Goal: Use online tool/utility: Utilize a website feature to perform a specific function

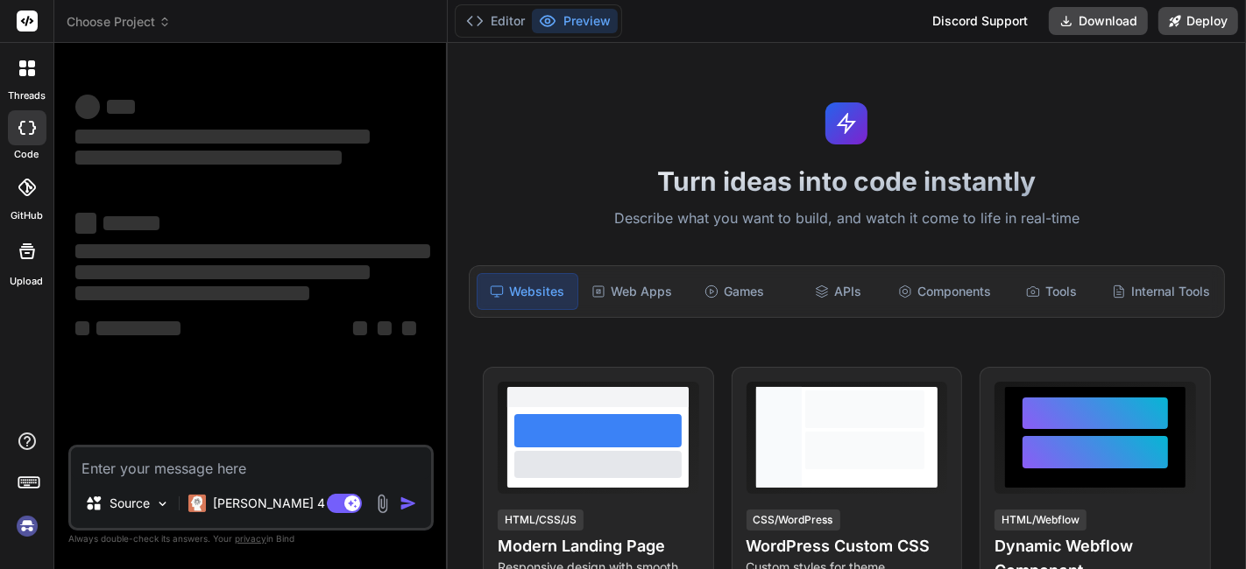
click at [20, 536] on img at bounding box center [27, 527] width 30 height 30
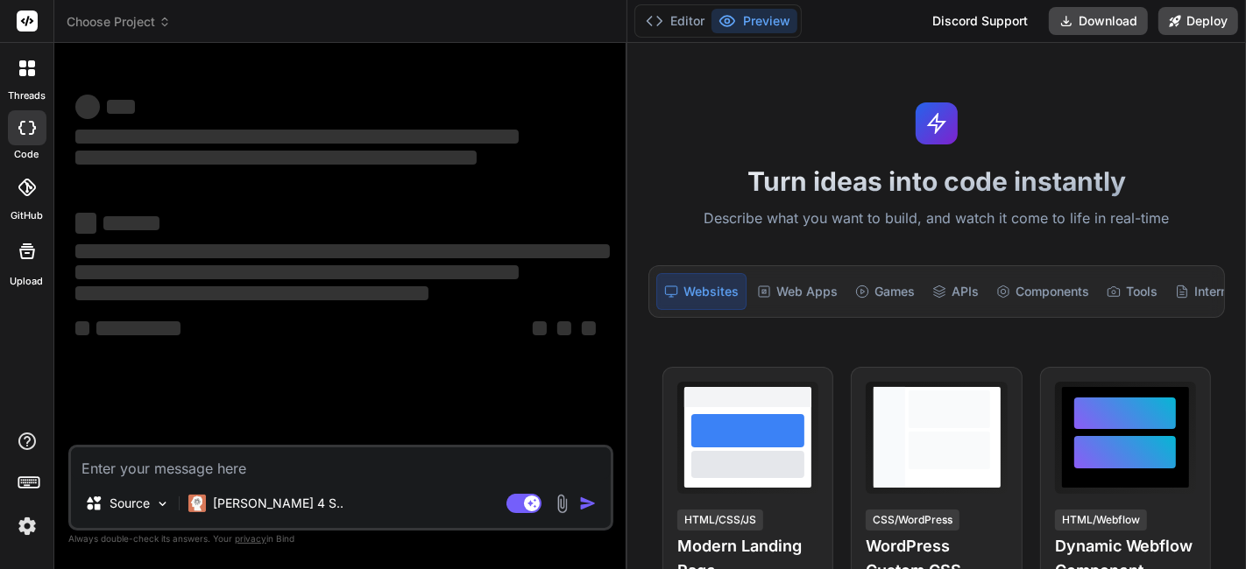
drag, startPoint x: 445, startPoint y: 154, endPoint x: 599, endPoint y: 295, distance: 209.0
click at [599, 295] on div "Bind AI Web Search Created with Pixso. Code Generator ‌ ‌ ‌ ‌ ‌ ‌ ‌ ‌ ‌ ‌ ‌ ‌ ‌…" at bounding box center [340, 306] width 573 height 527
click at [260, 489] on div "Claude 4 S.." at bounding box center [265, 503] width 169 height 35
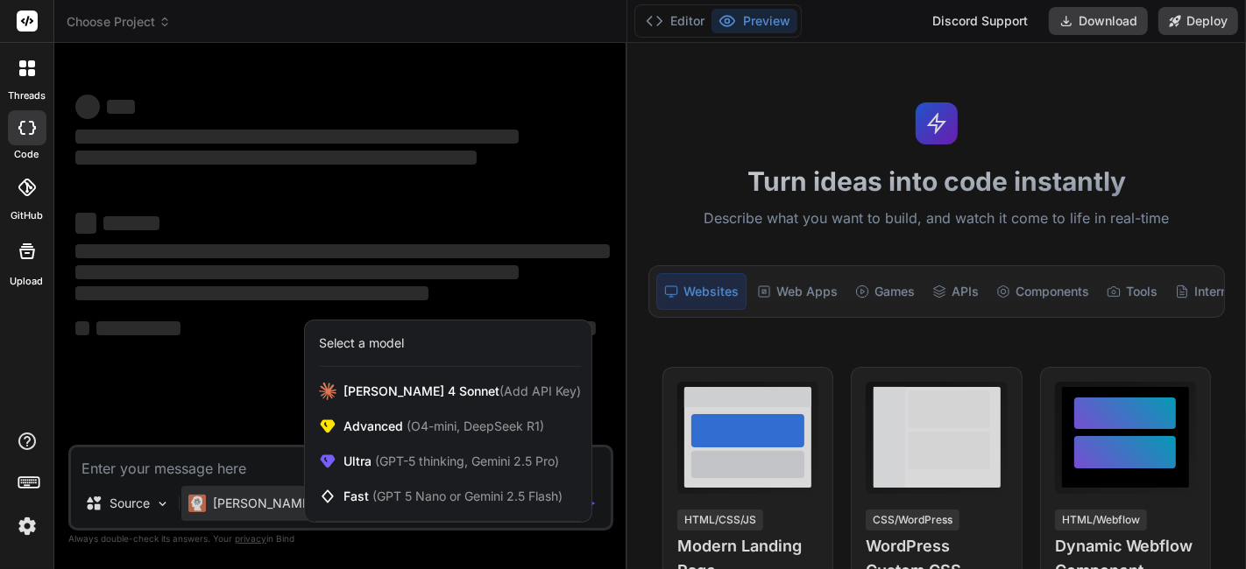
click at [233, 465] on div at bounding box center [623, 284] width 1246 height 569
type textarea "x"
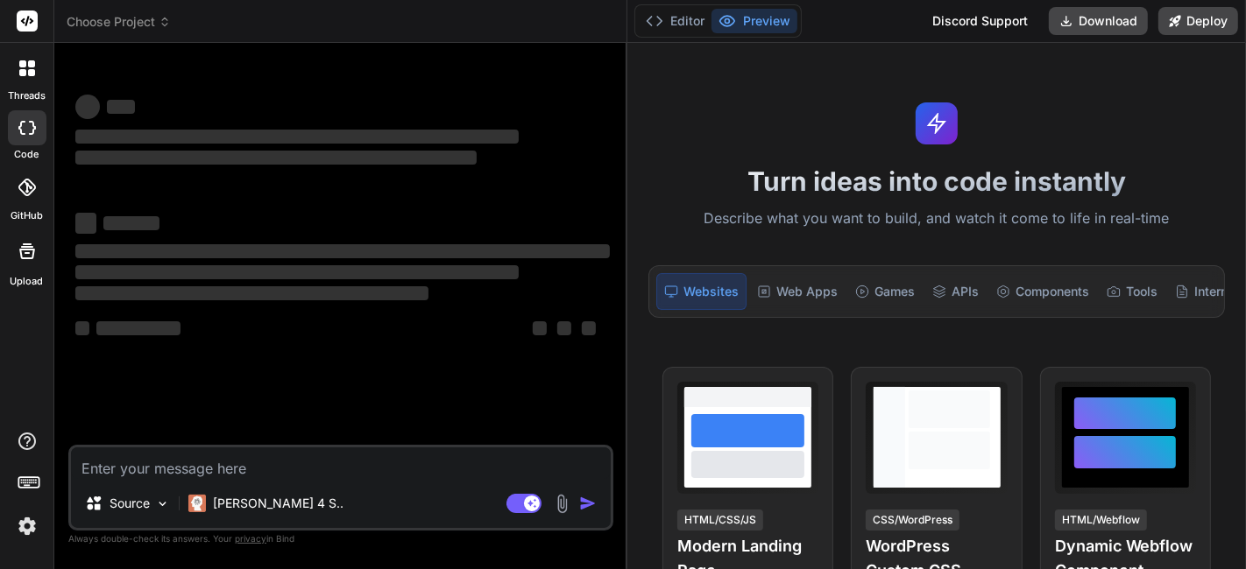
click at [233, 465] on textarea at bounding box center [341, 464] width 540 height 32
paste textarea "Create a responsive, single-page React typing test application using functional…"
type textarea "Create a responsive, single-page React typing test application using functional…"
type textarea "x"
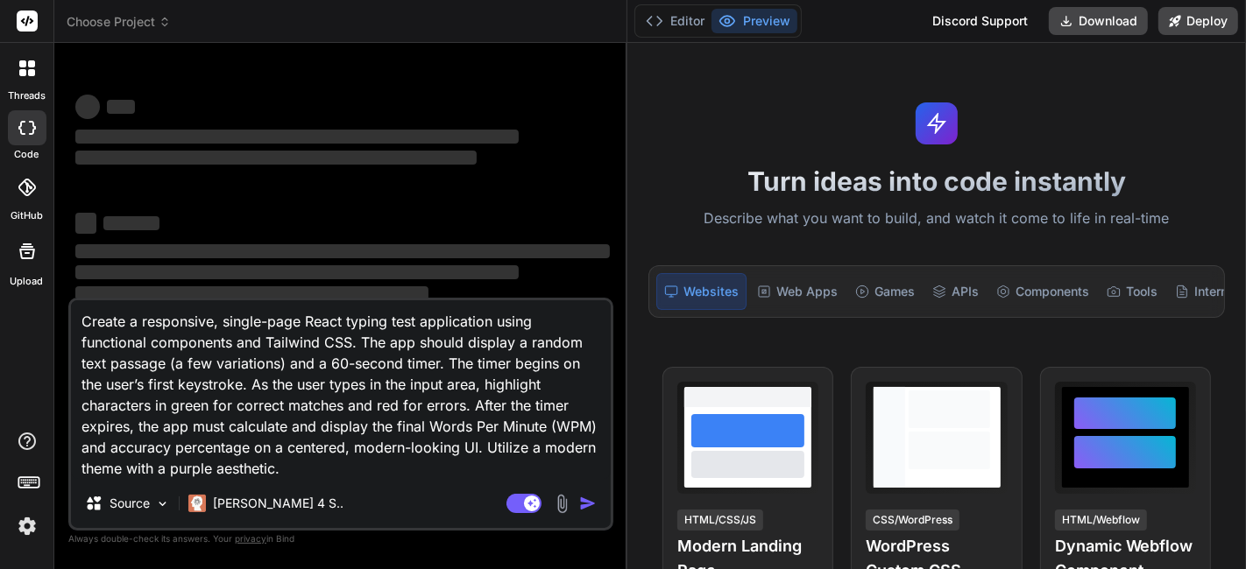
click at [473, 456] on textarea "Create a responsive, single-page React typing test application using functional…" at bounding box center [341, 390] width 540 height 179
click at [495, 451] on textarea "Create a responsive, single-page React typing test application using functional…" at bounding box center [341, 390] width 540 height 179
type textarea "Create a responsive, single-page React typing test application using functional…"
type textarea "x"
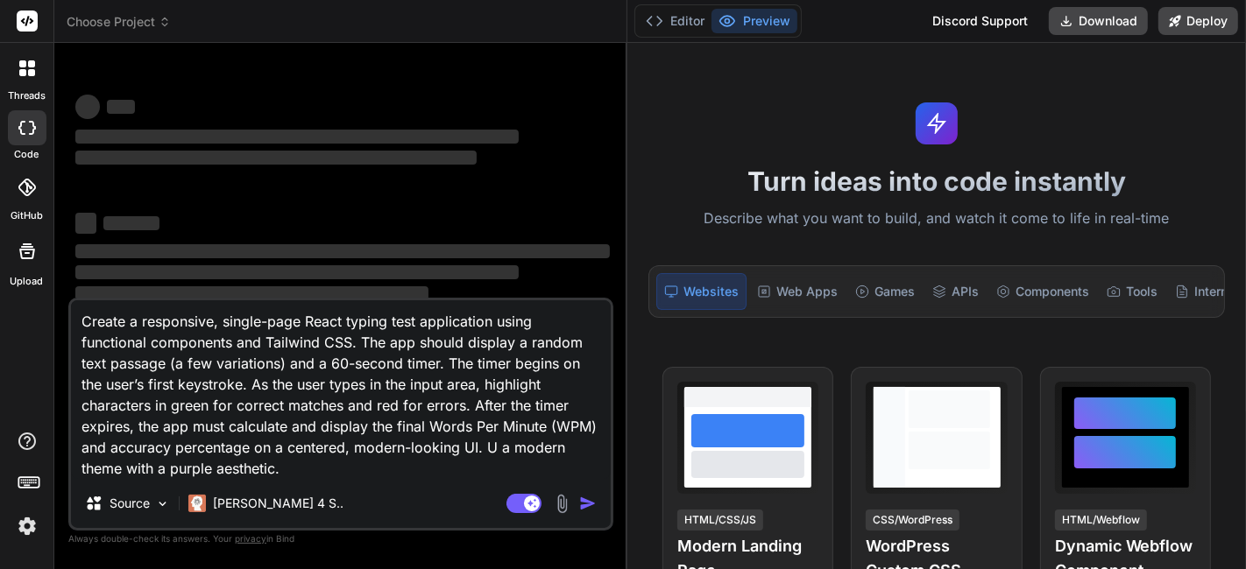
type textarea "Create a responsive, single-page React typing test application using functional…"
type textarea "x"
type textarea "Create a responsive, single-page React typing test application using functional…"
type textarea "x"
type textarea "Create a responsive, single-page React typing test application using functional…"
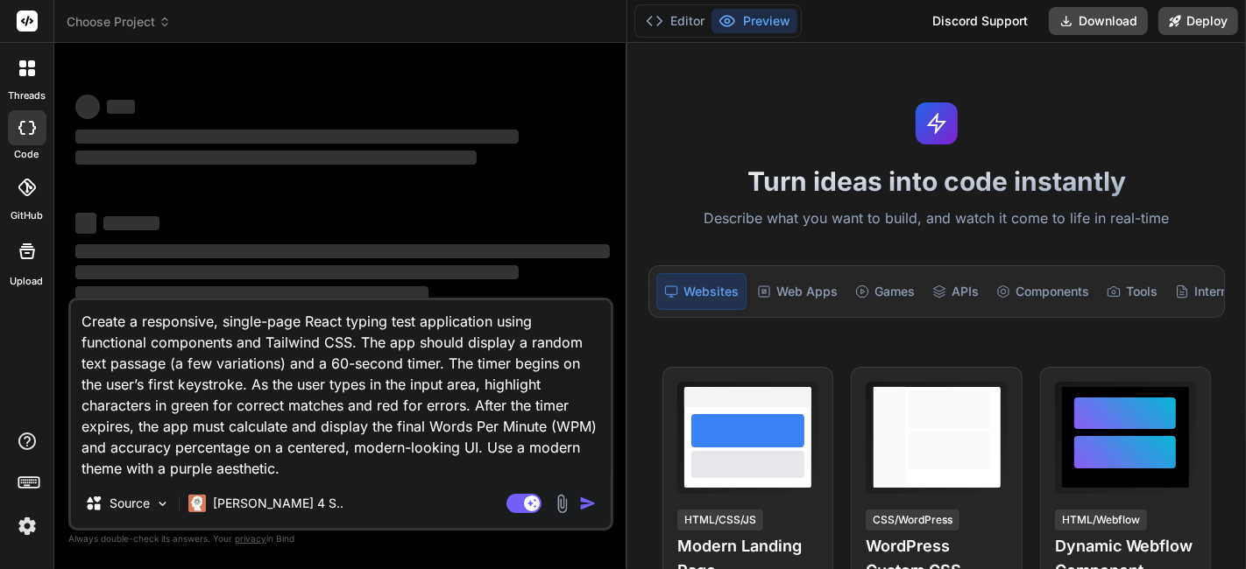
click at [396, 188] on div "‌ ‌ ‌ ‌ ‌ ‌ ‌ ‌ ‌ ‌ ‌ ‌ ‌ ‌" at bounding box center [342, 226] width 534 height 282
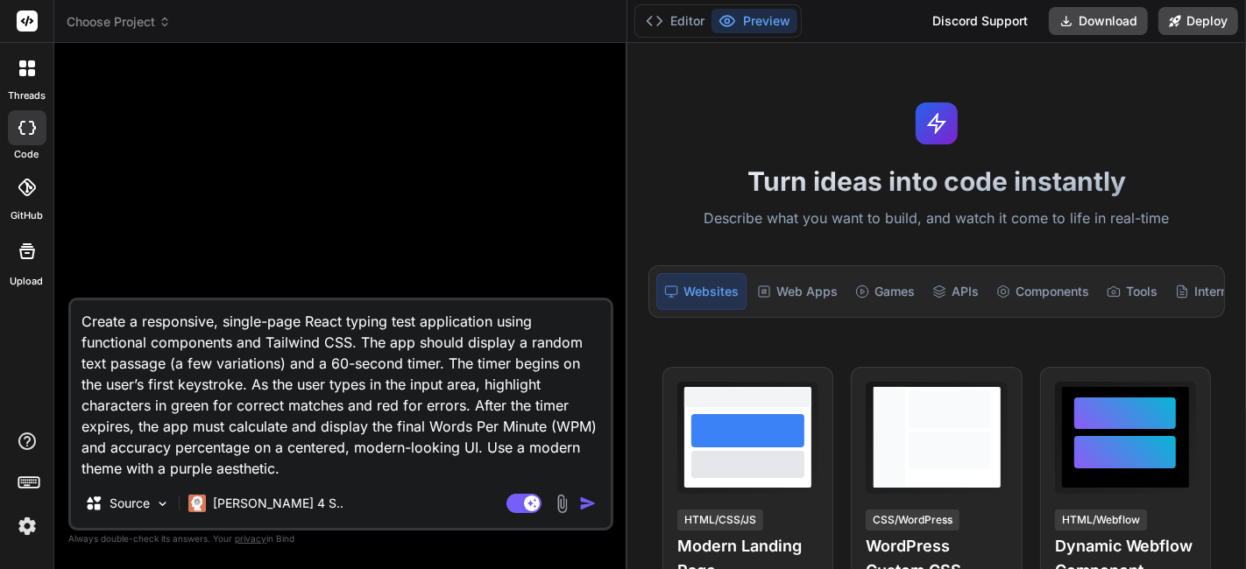
click at [85, 322] on textarea "Create a responsive, single-page React typing test application using functional…" at bounding box center [341, 390] width 540 height 179
click at [264, 358] on textarea "Create a responsive, single-page React typing test application using functional…" at bounding box center [341, 390] width 540 height 179
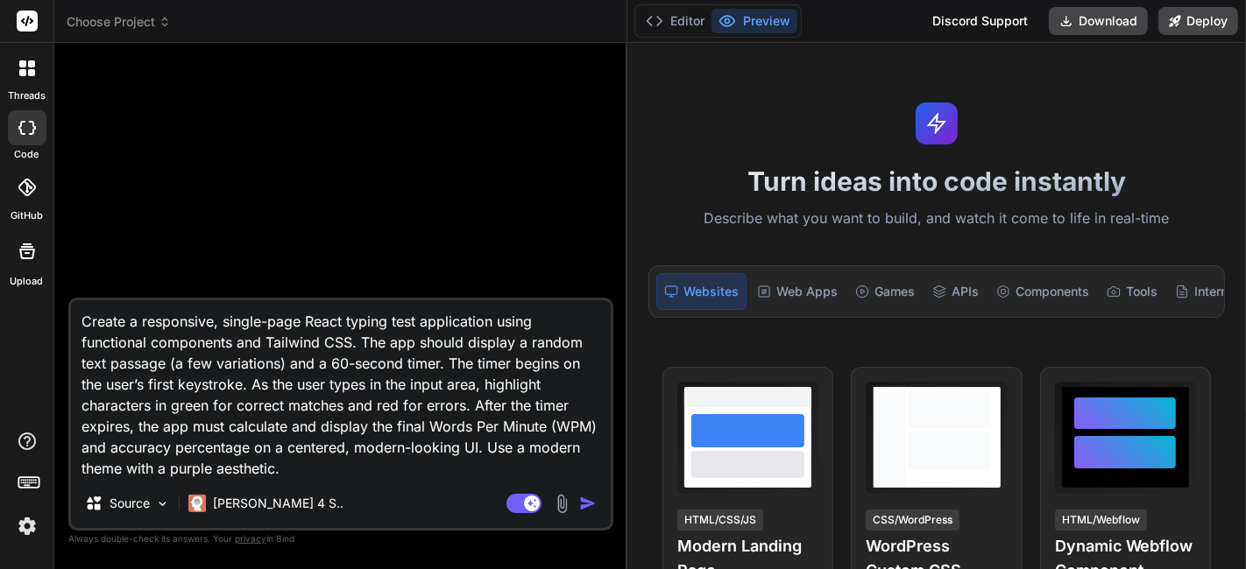
click at [264, 358] on textarea "Create a responsive, single-page React typing test application using functional…" at bounding box center [341, 390] width 540 height 179
click at [240, 509] on p "Claude 4 S.." at bounding box center [278, 504] width 131 height 18
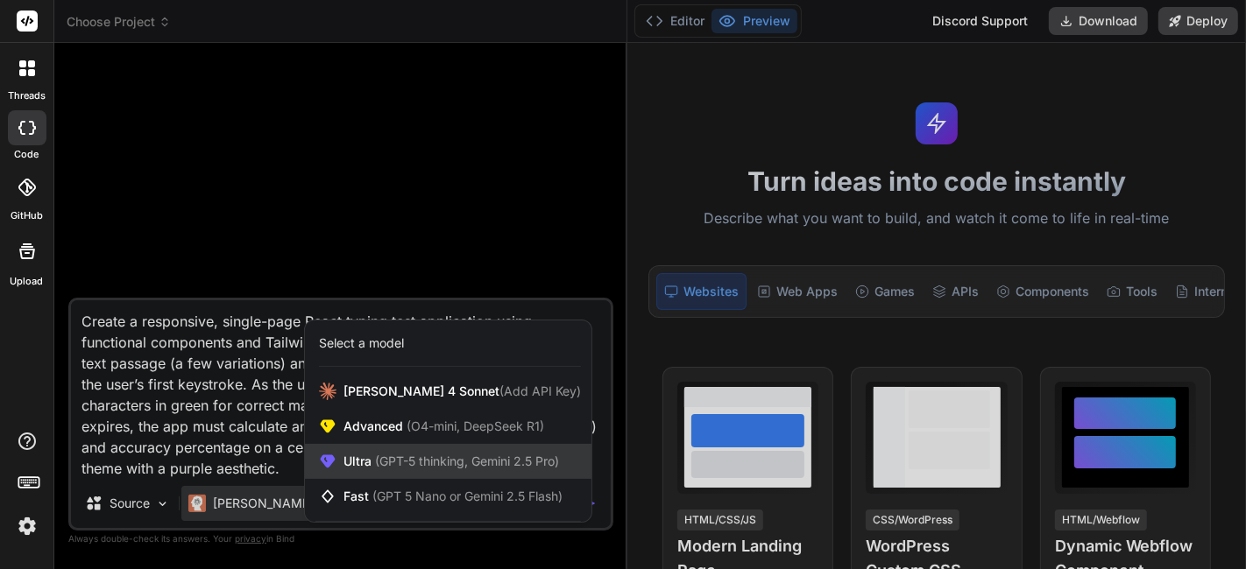
click at [426, 454] on span "Ultra (GPT-5 thinking, Gemini 2.5 Pro)" at bounding box center [451, 462] width 216 height 18
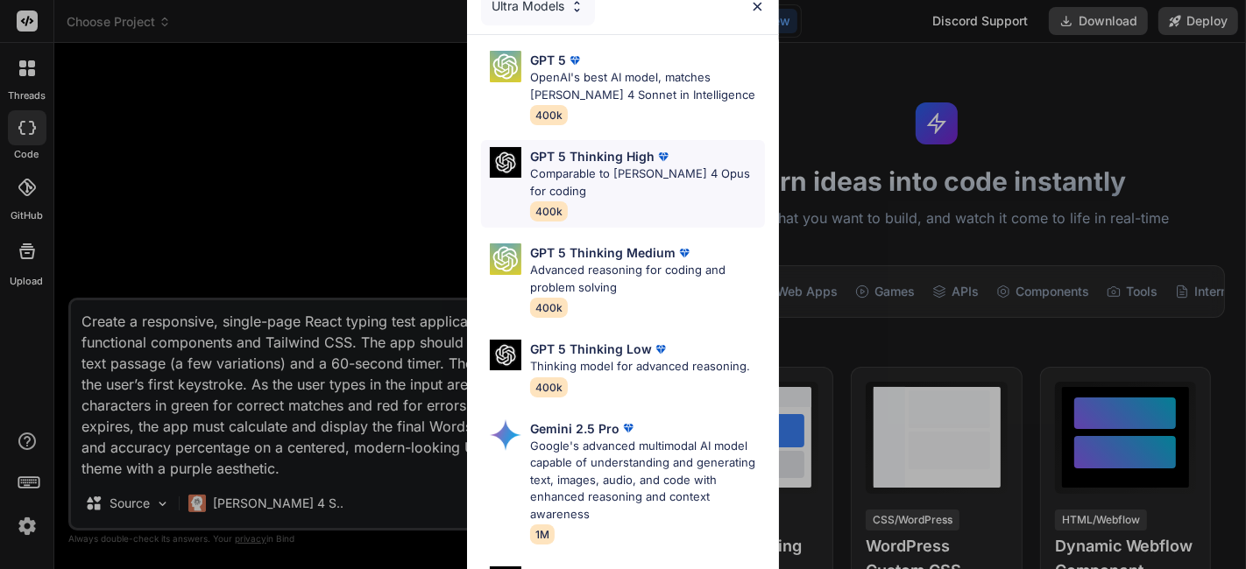
click at [624, 168] on p "Comparable to Claude 4 Opus for coding" at bounding box center [647, 183] width 235 height 34
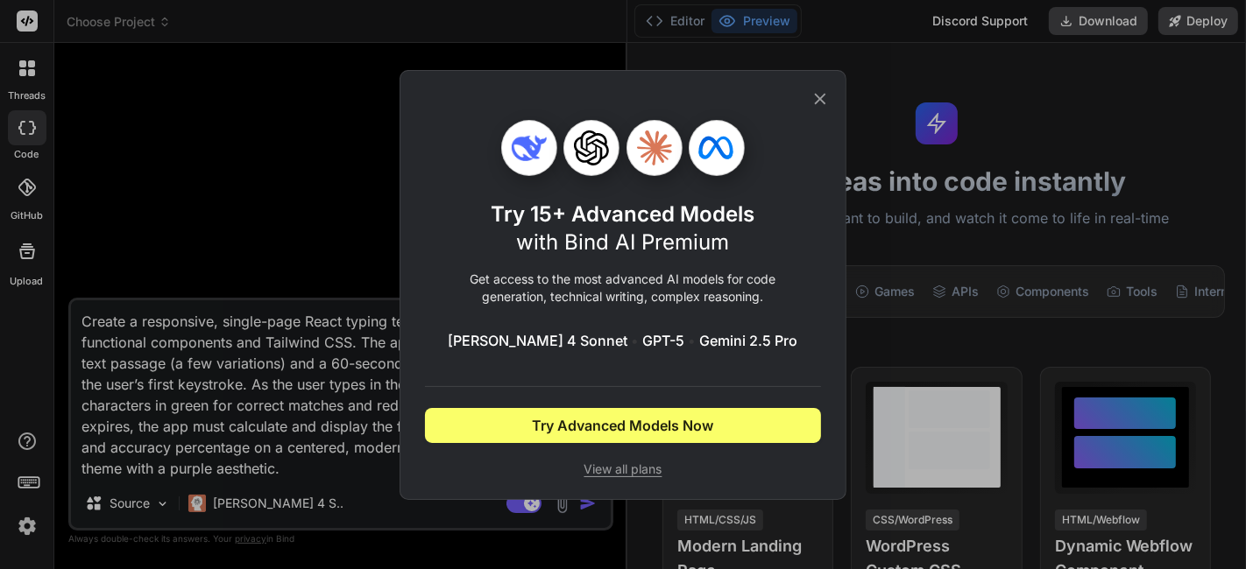
click at [811, 88] on div "Try 15+ Advanced Models with Bind AI Premium Get access to the most advanced AI…" at bounding box center [623, 285] width 396 height 428
click at [813, 89] on icon at bounding box center [819, 98] width 19 height 19
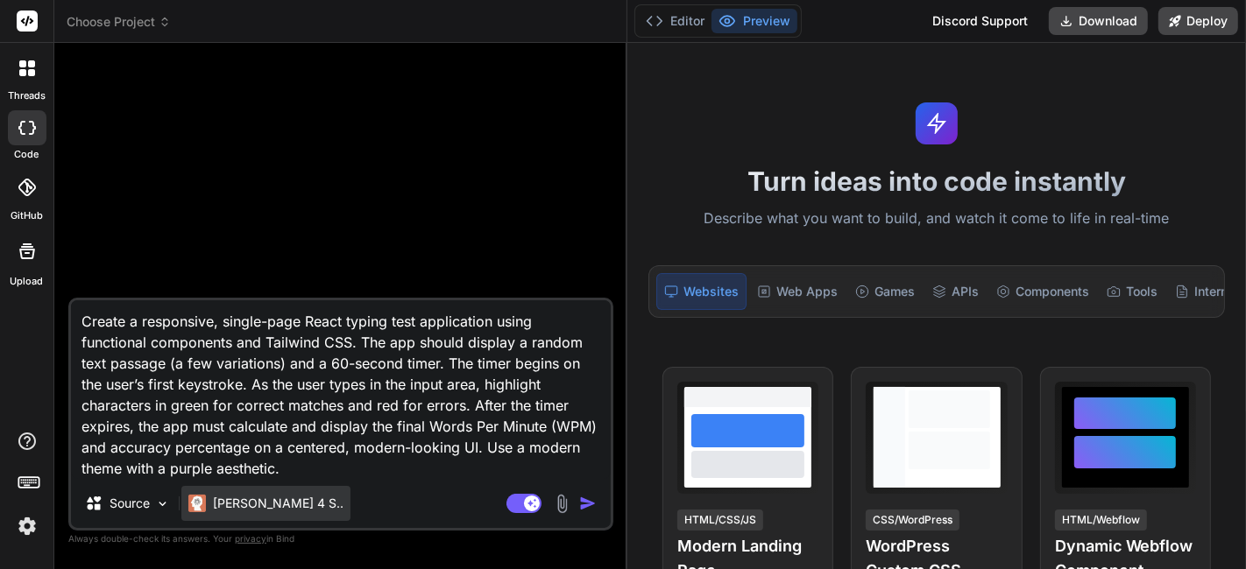
click at [265, 506] on p "Claude 4 S.." at bounding box center [278, 504] width 131 height 18
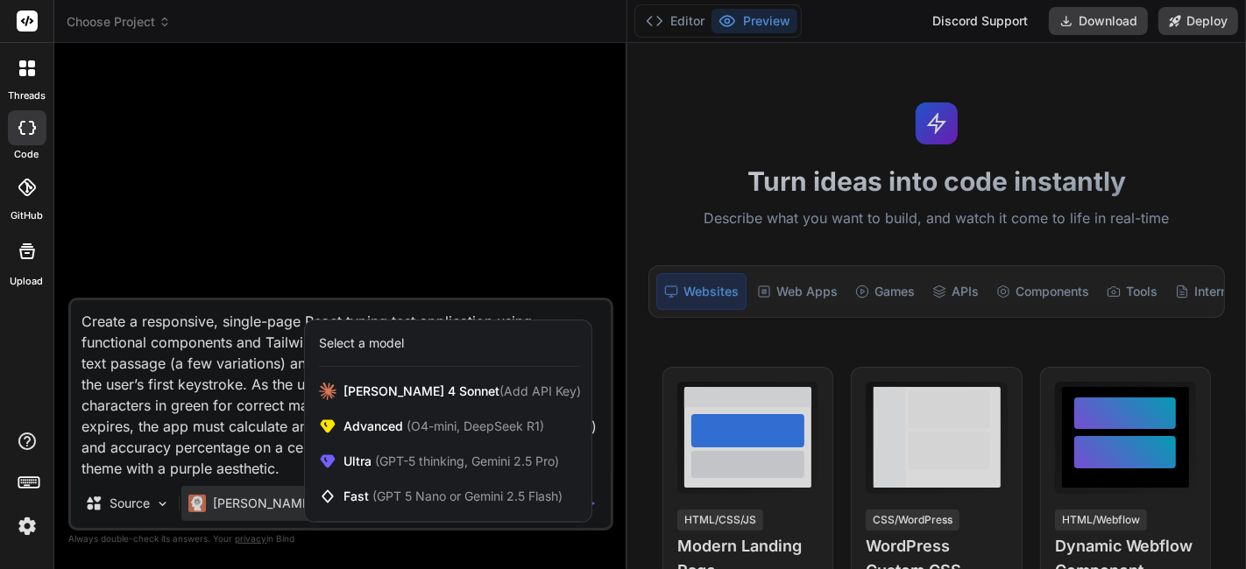
click at [191, 448] on div at bounding box center [623, 284] width 1246 height 569
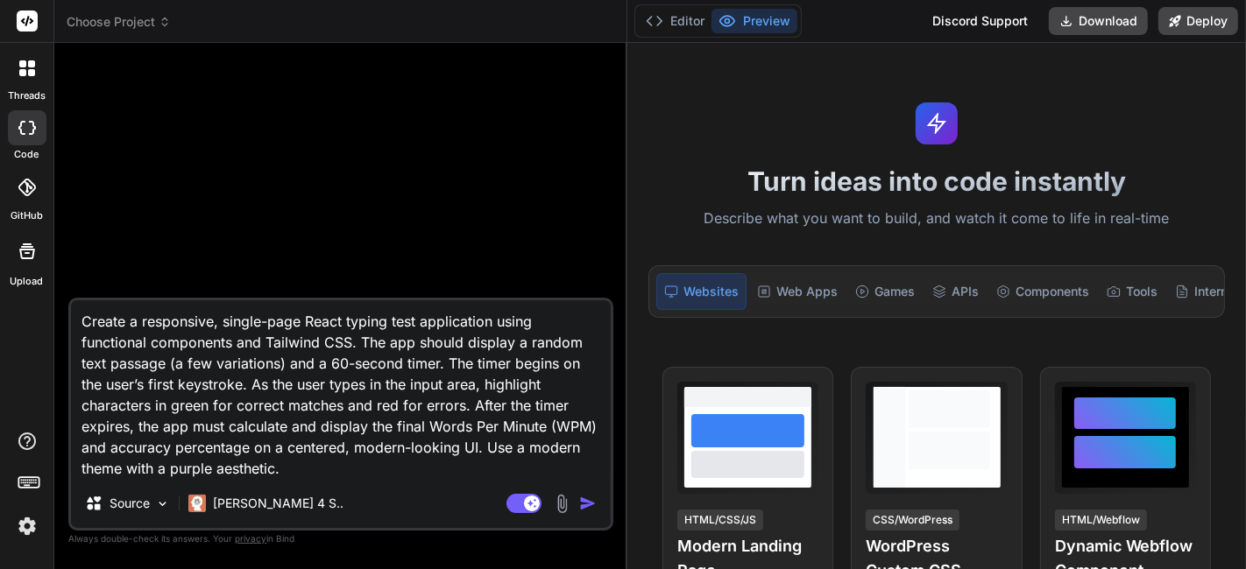
click at [298, 441] on textarea "Create a responsive, single-page React typing test application using functional…" at bounding box center [341, 390] width 540 height 179
click at [587, 499] on img "button" at bounding box center [588, 504] width 18 height 18
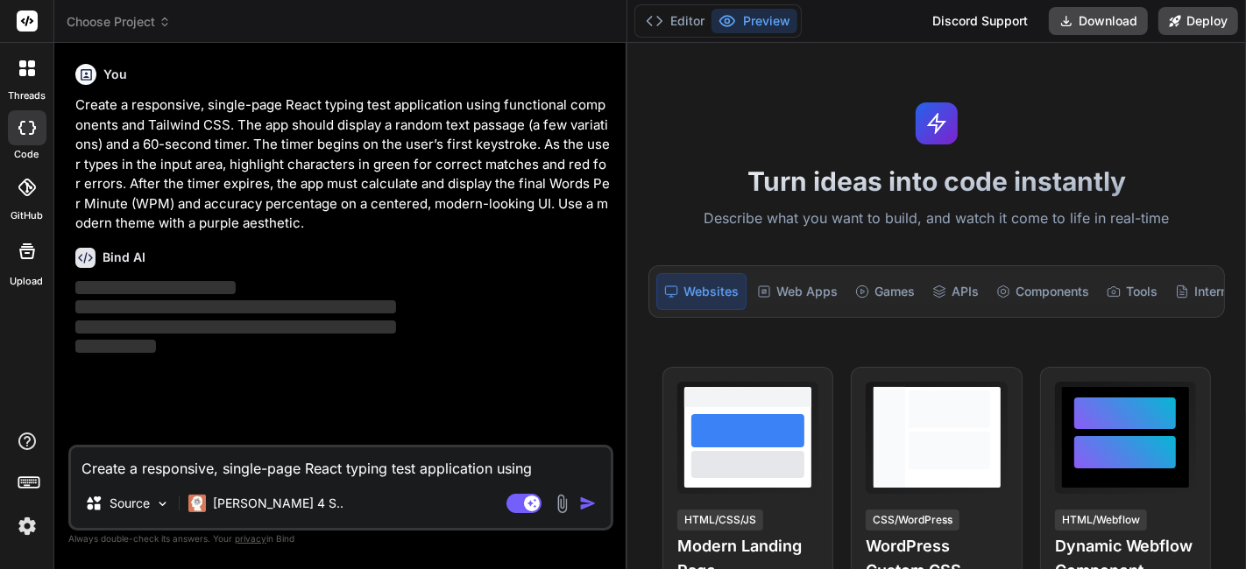
type textarea "x"
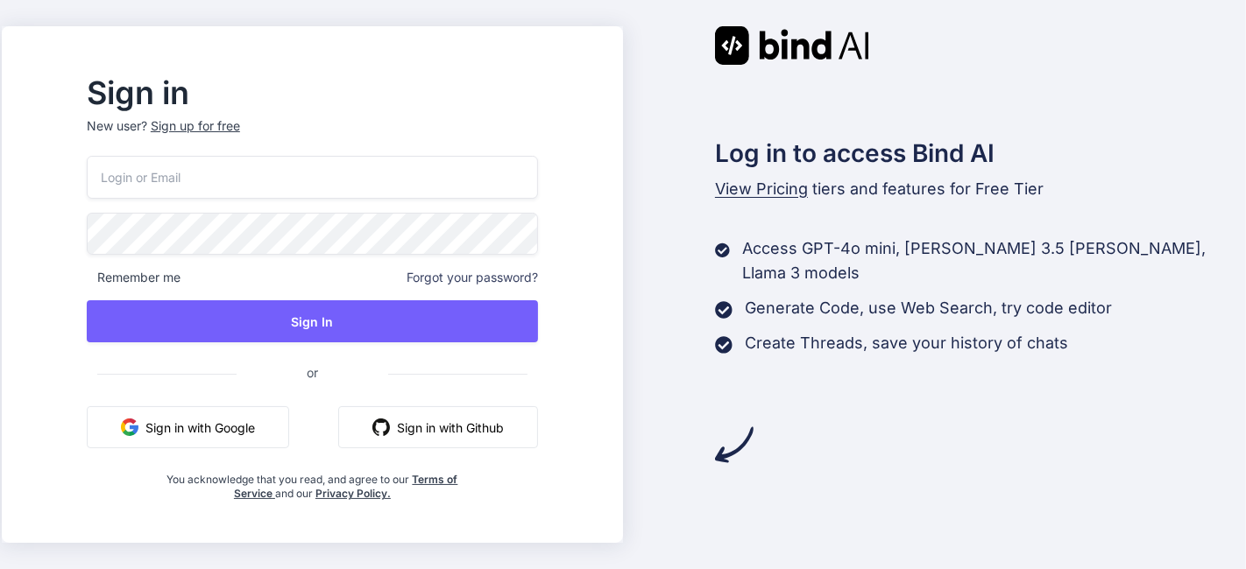
click at [287, 183] on input "email" at bounding box center [312, 177] width 451 height 43
paste input "[EMAIL_ADDRESS][DOMAIN_NAME] asd12#ASD"
type input "[EMAIL_ADDRESS][DOMAIN_NAME]"
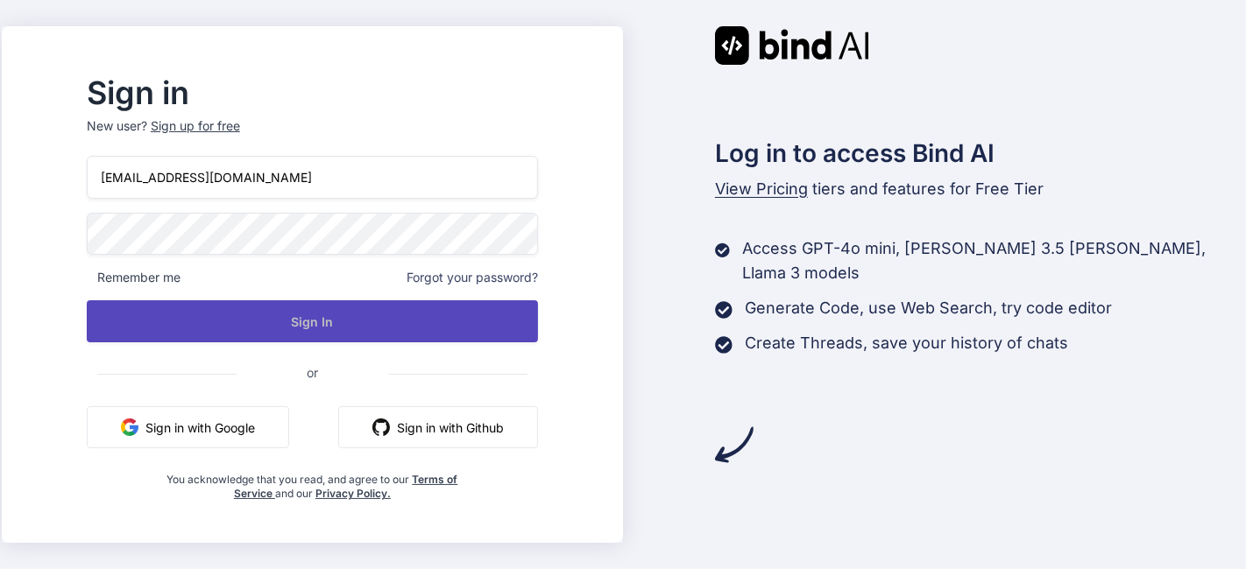
click at [364, 310] on button "Sign In" at bounding box center [312, 322] width 451 height 42
